Goal: Navigation & Orientation: Find specific page/section

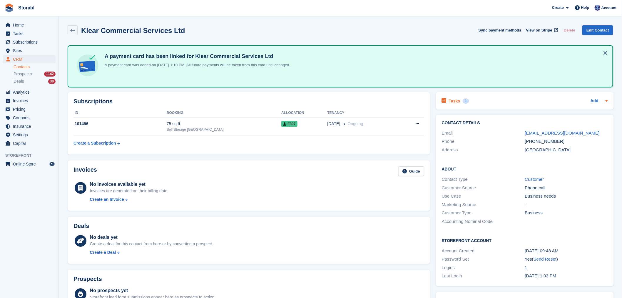
click at [486, 100] on div "Tasks 1 Add" at bounding box center [525, 101] width 166 height 8
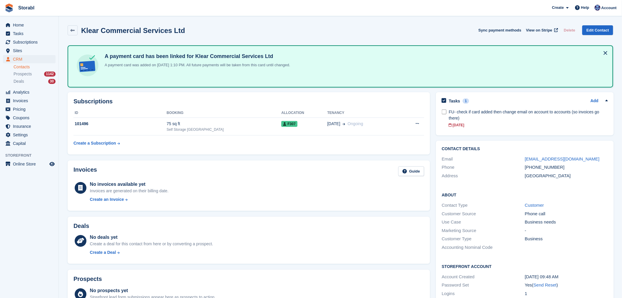
click at [486, 100] on div "Tasks 1 Add" at bounding box center [525, 101] width 166 height 8
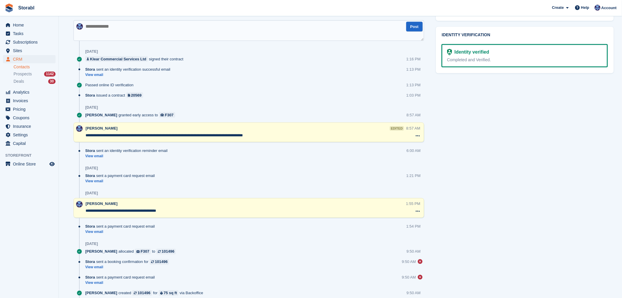
scroll to position [395, 0]
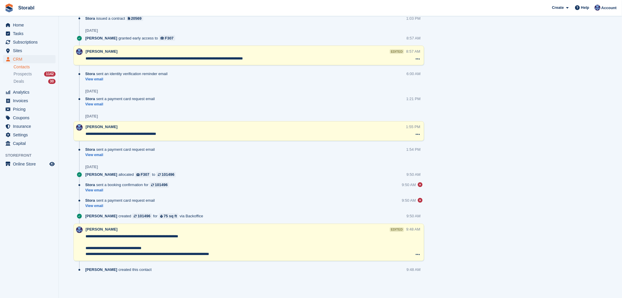
click at [141, 247] on textarea "**********" at bounding box center [246, 246] width 320 height 24
type textarea "**********"
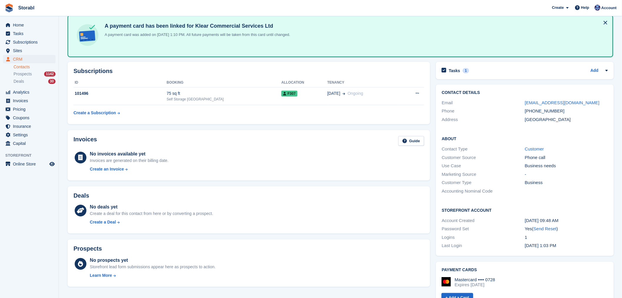
scroll to position [0, 0]
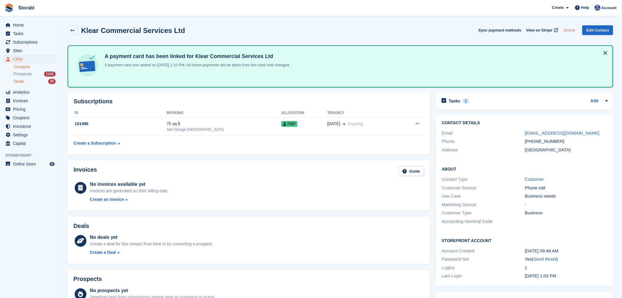
click at [22, 79] on span "Deals" at bounding box center [19, 82] width 11 height 6
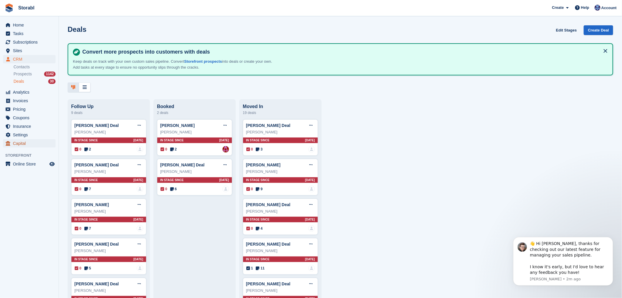
click at [27, 140] on span "Capital" at bounding box center [30, 143] width 35 height 8
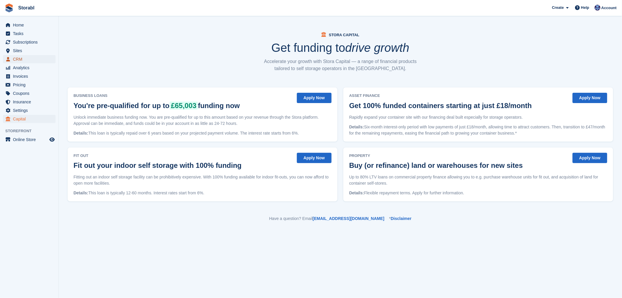
click at [25, 59] on span "CRM" at bounding box center [30, 59] width 35 height 8
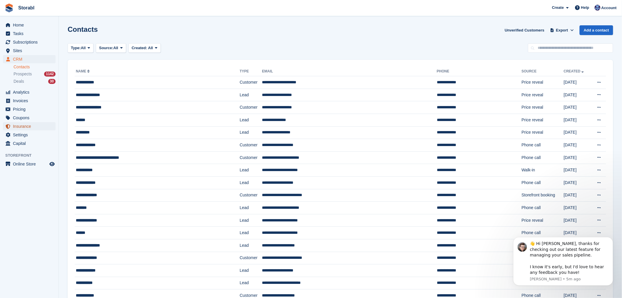
click at [34, 127] on span "Insurance" at bounding box center [30, 126] width 35 height 8
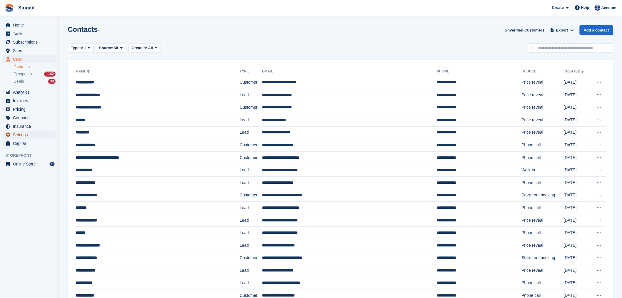
click at [32, 134] on span "Settings" at bounding box center [30, 135] width 35 height 8
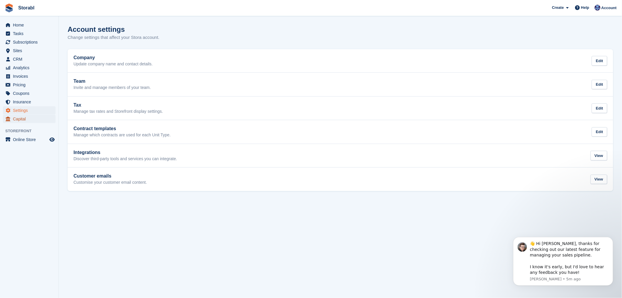
click at [31, 119] on span "Capital" at bounding box center [30, 119] width 35 height 8
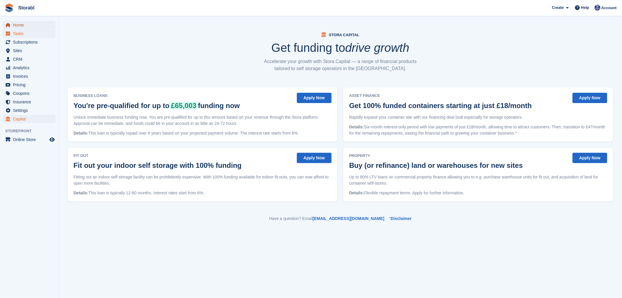
click at [17, 29] on span "Home" at bounding box center [30, 25] width 35 height 8
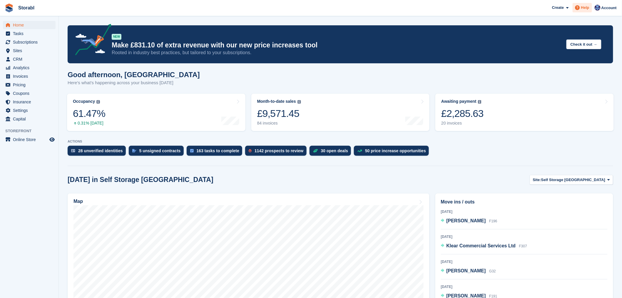
click at [576, 7] on span at bounding box center [578, 7] width 7 height 7
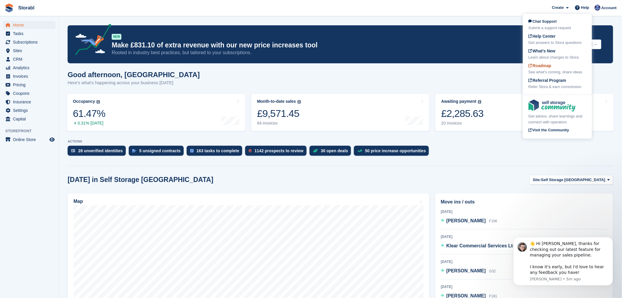
click at [556, 72] on div "See what's coming, share ideas" at bounding box center [558, 72] width 58 height 6
